Goal: Information Seeking & Learning: Learn about a topic

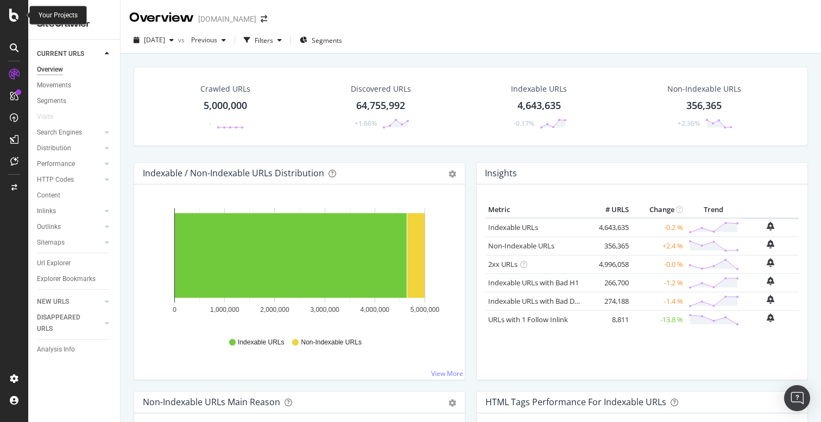
click at [17, 15] on icon at bounding box center [14, 15] width 10 height 13
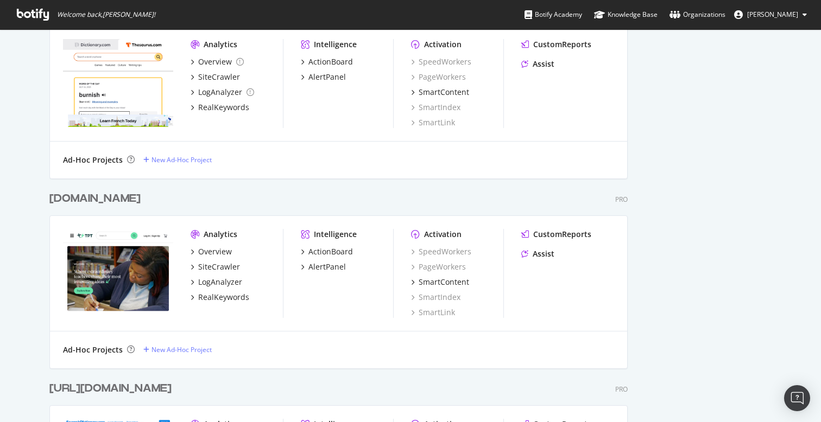
scroll to position [909, 0]
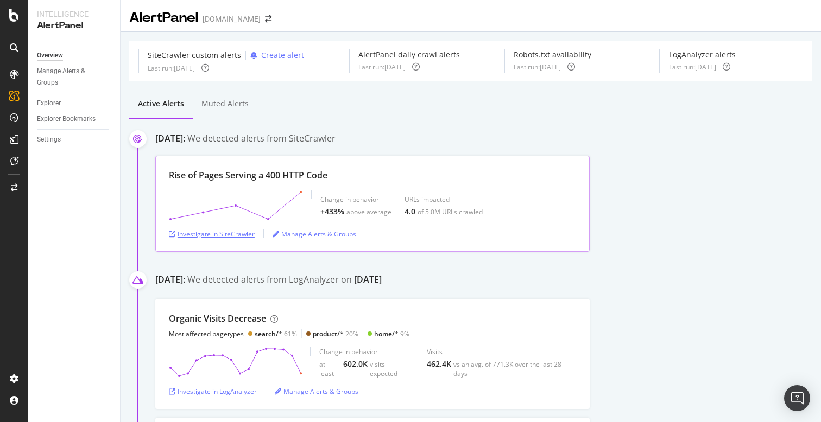
click at [199, 235] on div "Investigate in SiteCrawler" at bounding box center [212, 234] width 86 height 9
